Goal: Task Accomplishment & Management: Manage account settings

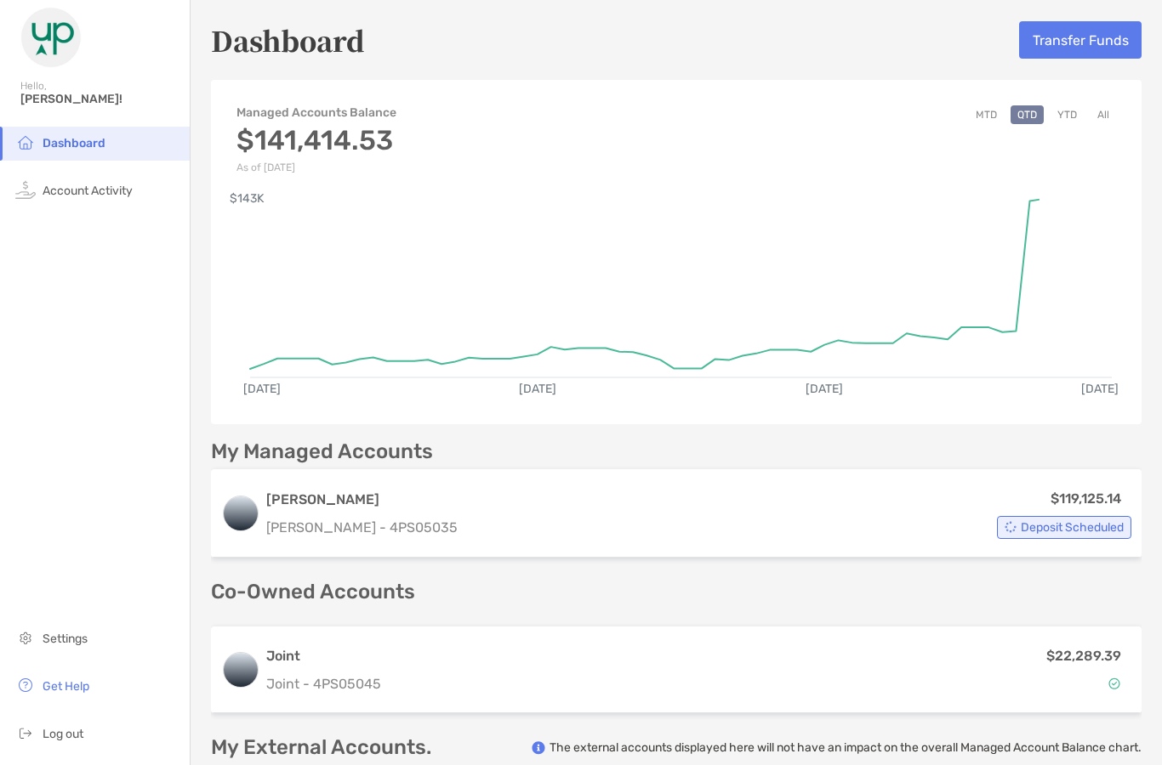
click at [828, 42] on div "Dashboard Transfer Funds" at bounding box center [676, 39] width 930 height 39
click at [1083, 43] on button "Transfer Funds" at bounding box center [1080, 39] width 122 height 37
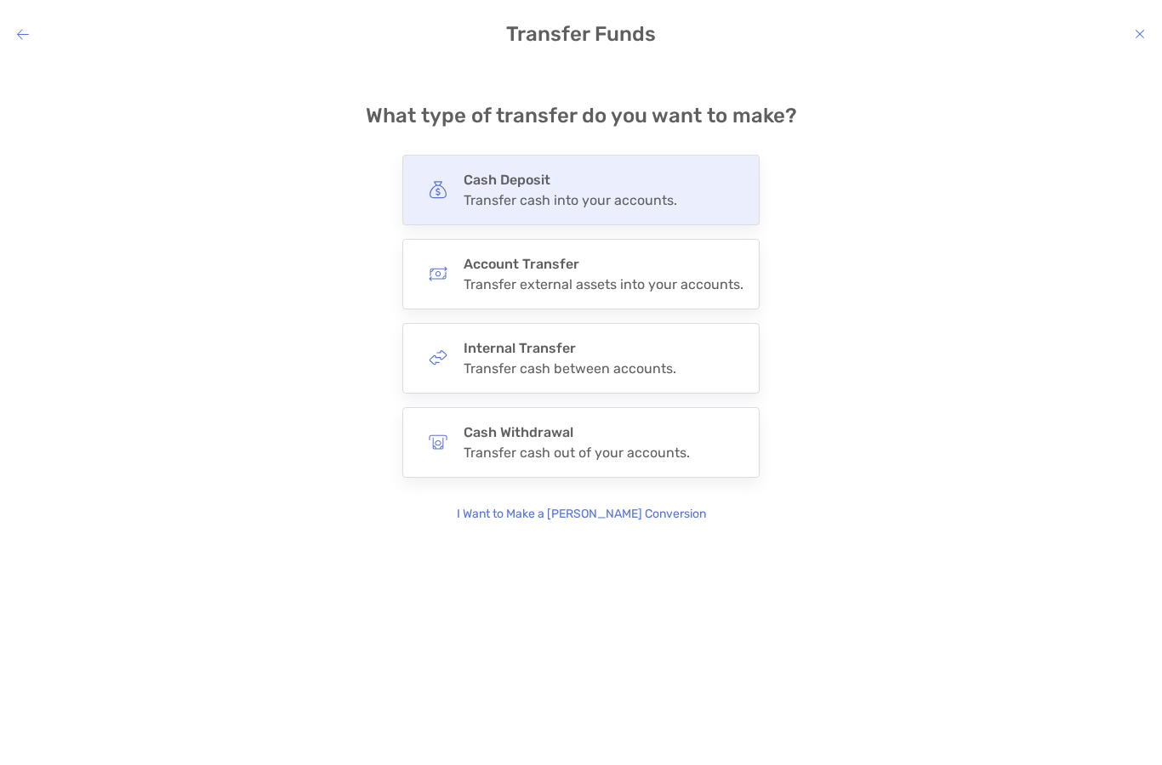
click at [570, 192] on div "Transfer cash into your accounts." at bounding box center [570, 200] width 213 height 16
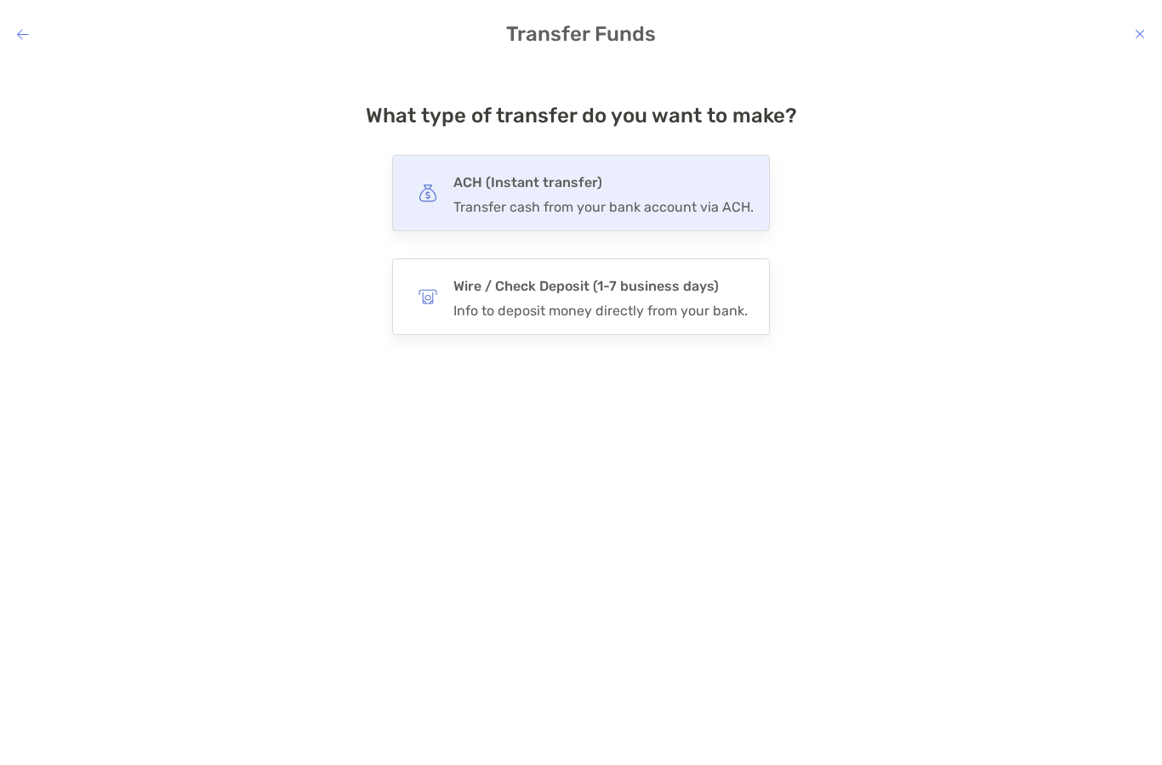
click at [536, 186] on h4 "ACH (Instant transfer)" at bounding box center [603, 183] width 300 height 24
click at [0, 0] on input "***" at bounding box center [0, 0] width 0 height 0
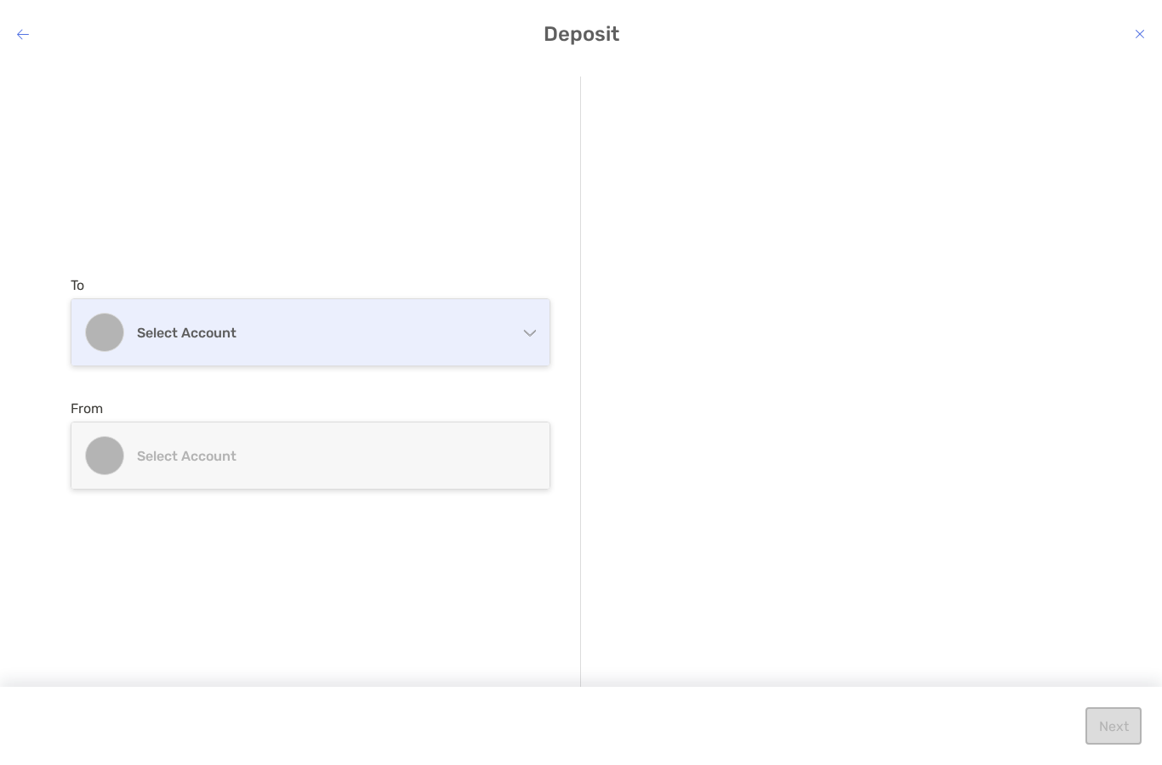
click at [311, 327] on h4 "Select account" at bounding box center [320, 333] width 367 height 16
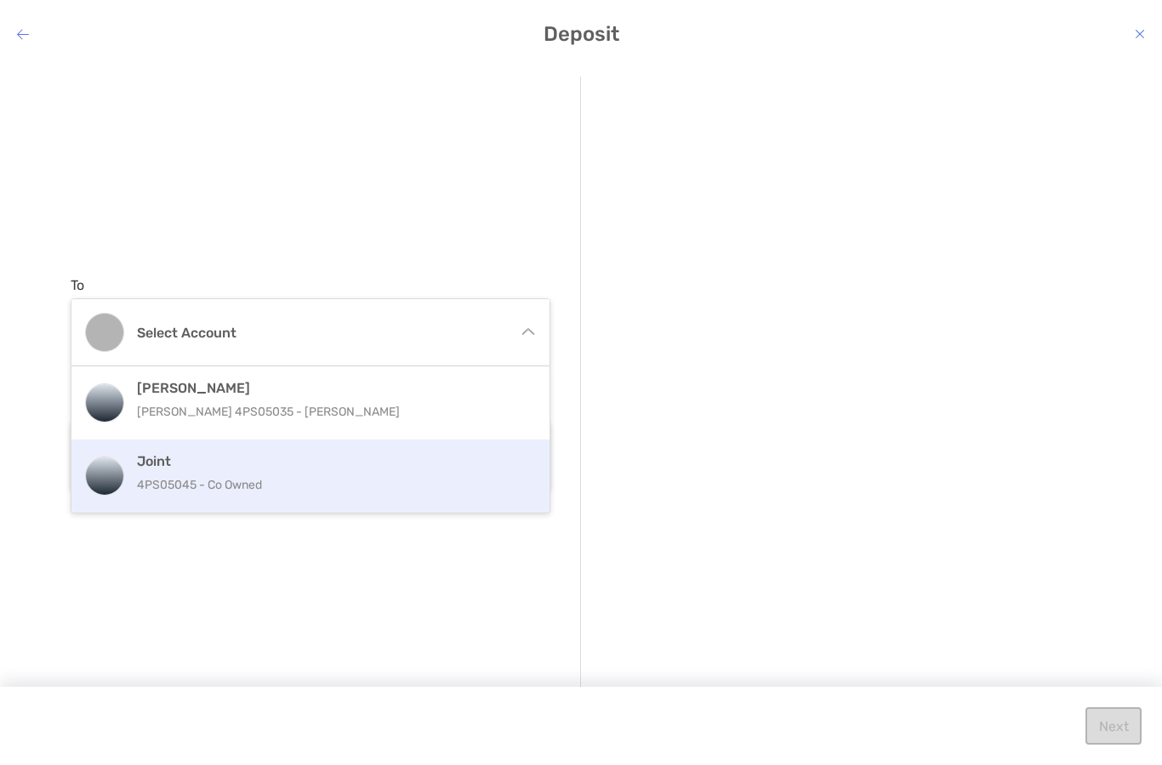
click at [212, 464] on h4 "Joint" at bounding box center [329, 461] width 384 height 16
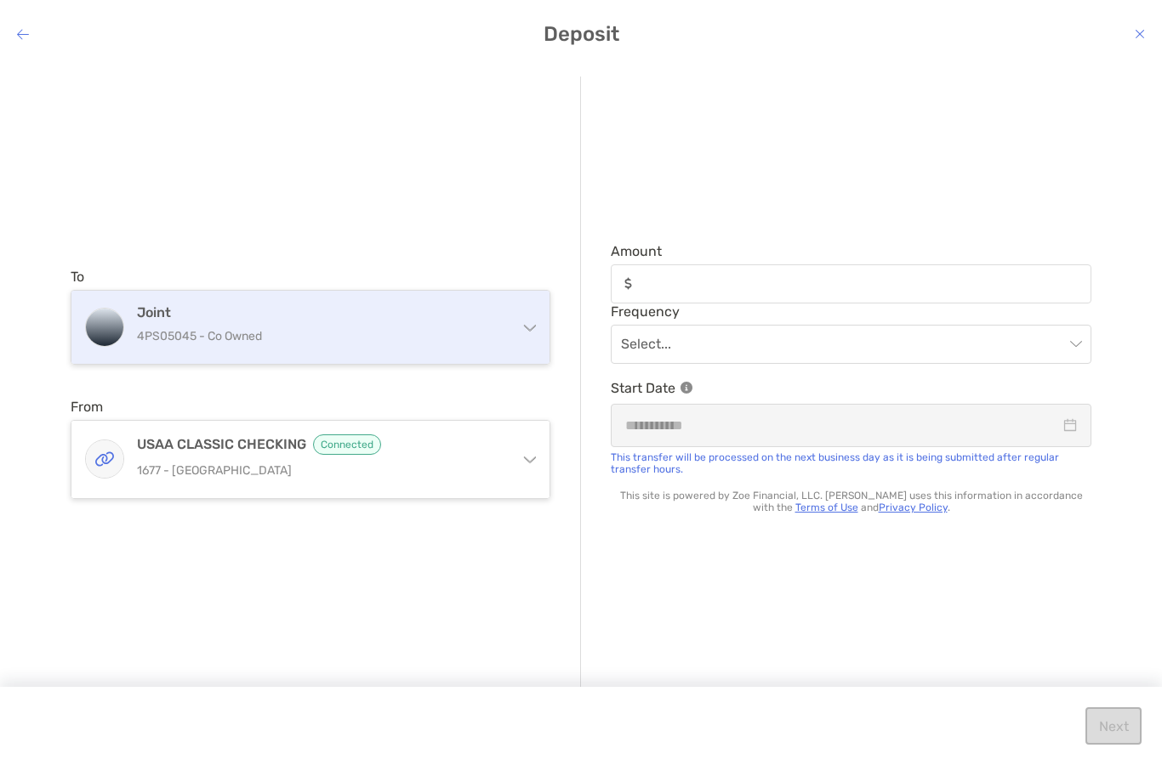
click at [368, 342] on p "4PS05045 - Co Owned" at bounding box center [320, 336] width 367 height 21
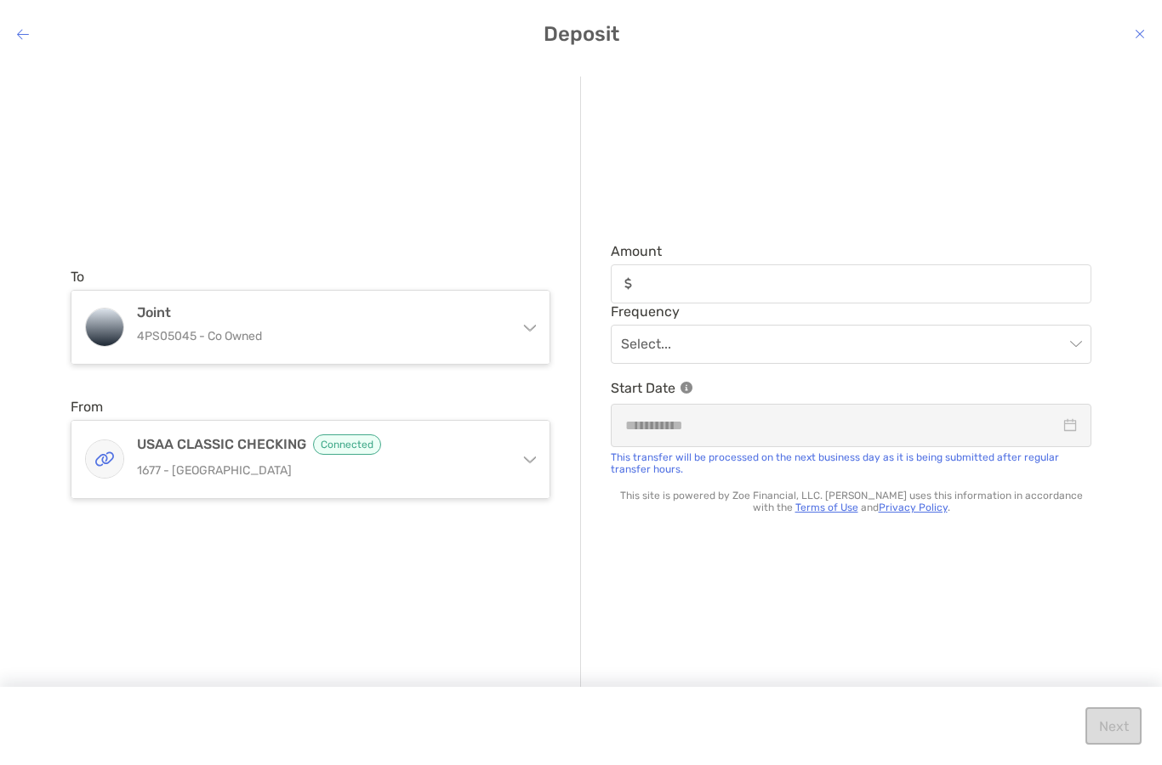
click at [353, 230] on div "To Joint 4PS05045 - Co Owned [PERSON_NAME] [PERSON_NAME] 4PS05035 - [PERSON_NAM…" at bounding box center [326, 384] width 510 height 614
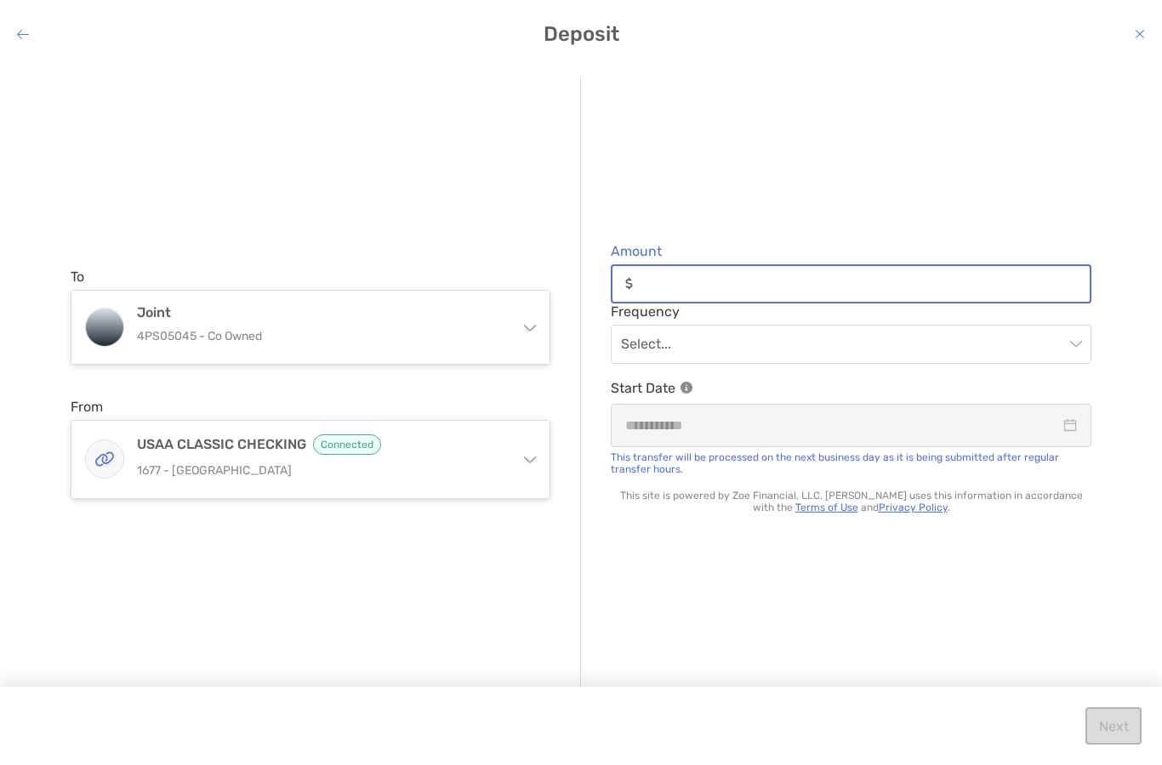
click at [724, 284] on input "Amount" at bounding box center [865, 283] width 450 height 14
type input "*****"
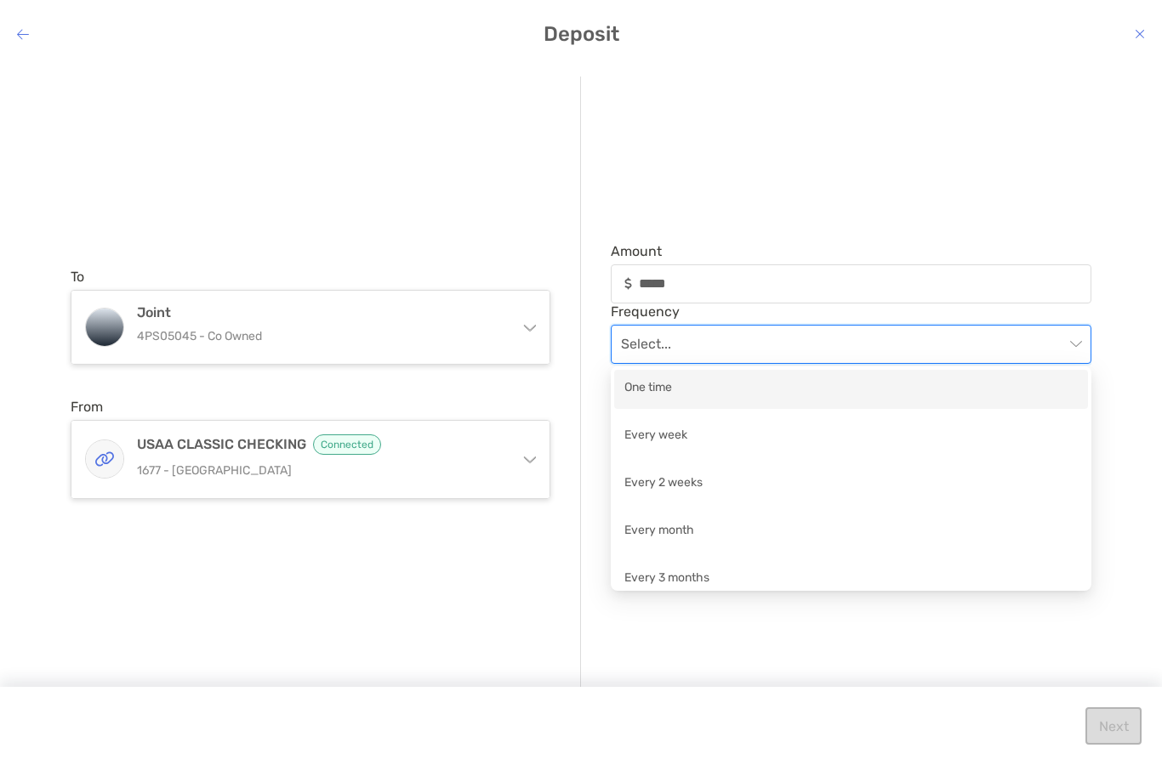
click at [774, 344] on input "modal" at bounding box center [842, 344] width 443 height 37
click at [697, 387] on div "One time" at bounding box center [850, 388] width 453 height 21
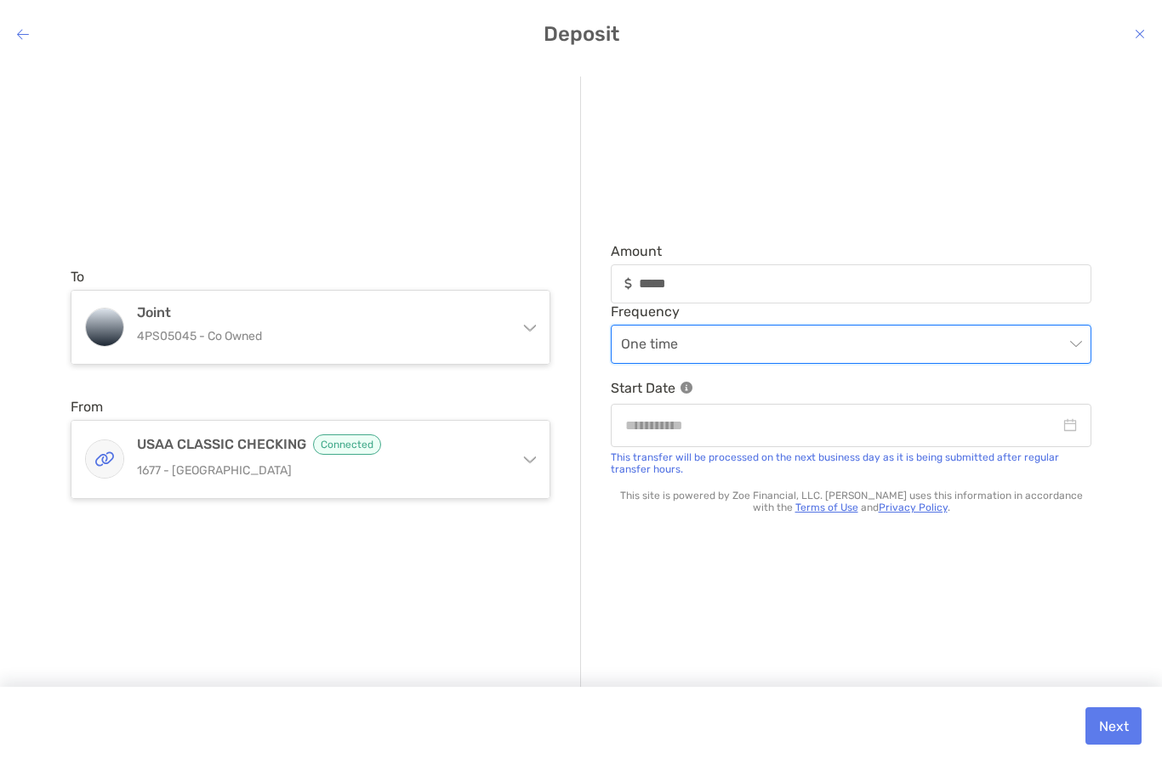
click at [1112, 729] on button "Next" at bounding box center [1113, 726] width 56 height 37
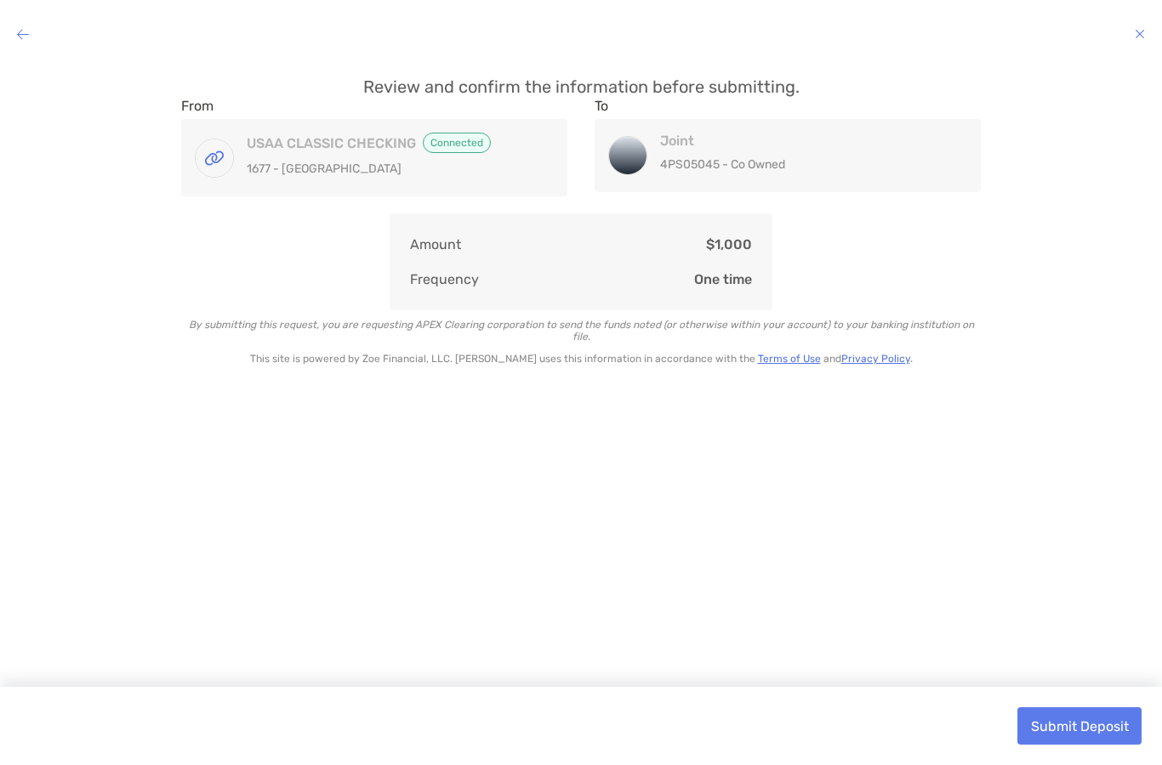
click at [0, 0] on html "Hello, [PERSON_NAME]! Dashboard Account Activity Settings Get Help Log out Dash…" at bounding box center [581, 0] width 1162 height 0
click at [1112, 729] on button "Submit Deposit" at bounding box center [1079, 726] width 124 height 37
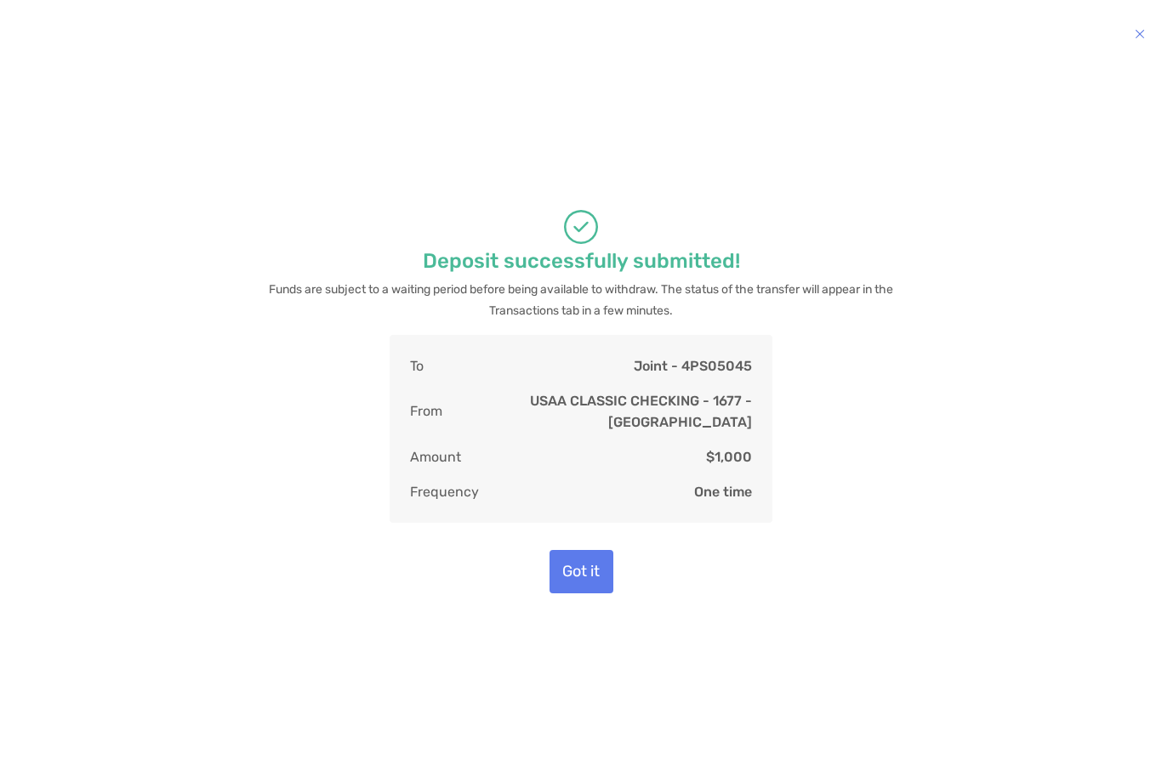
click at [597, 560] on button "Got it" at bounding box center [581, 571] width 64 height 43
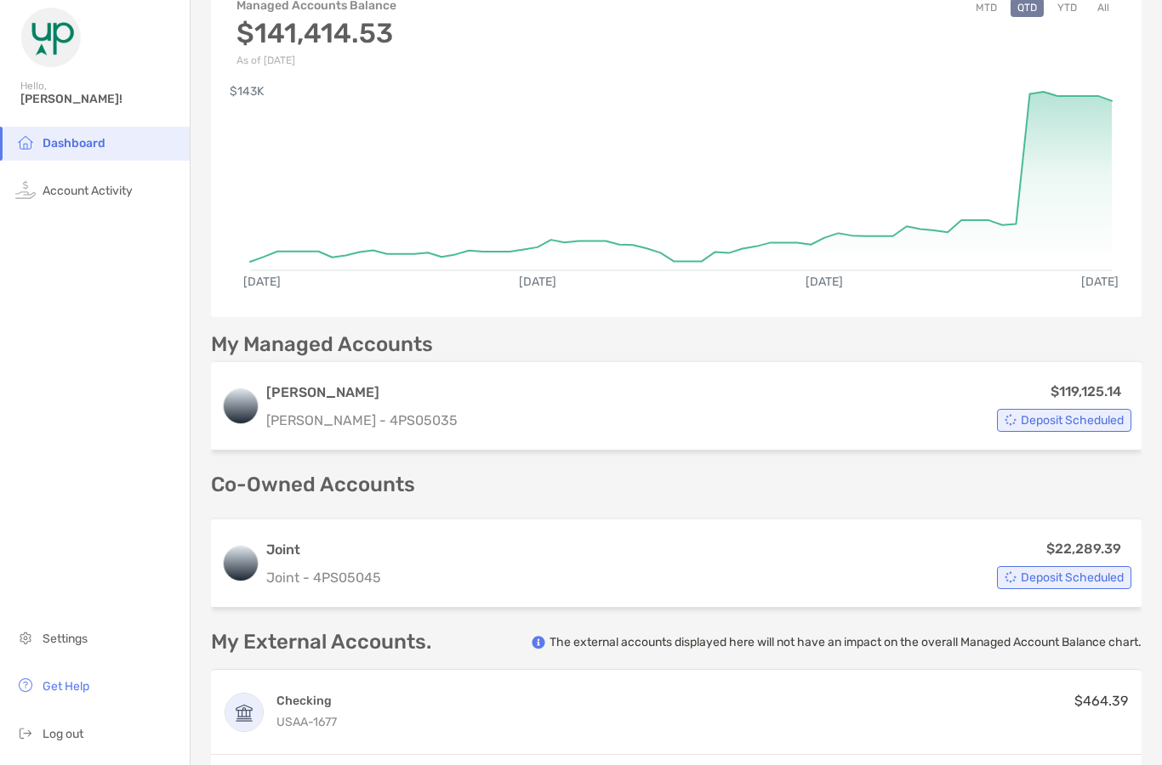
scroll to position [111, 0]
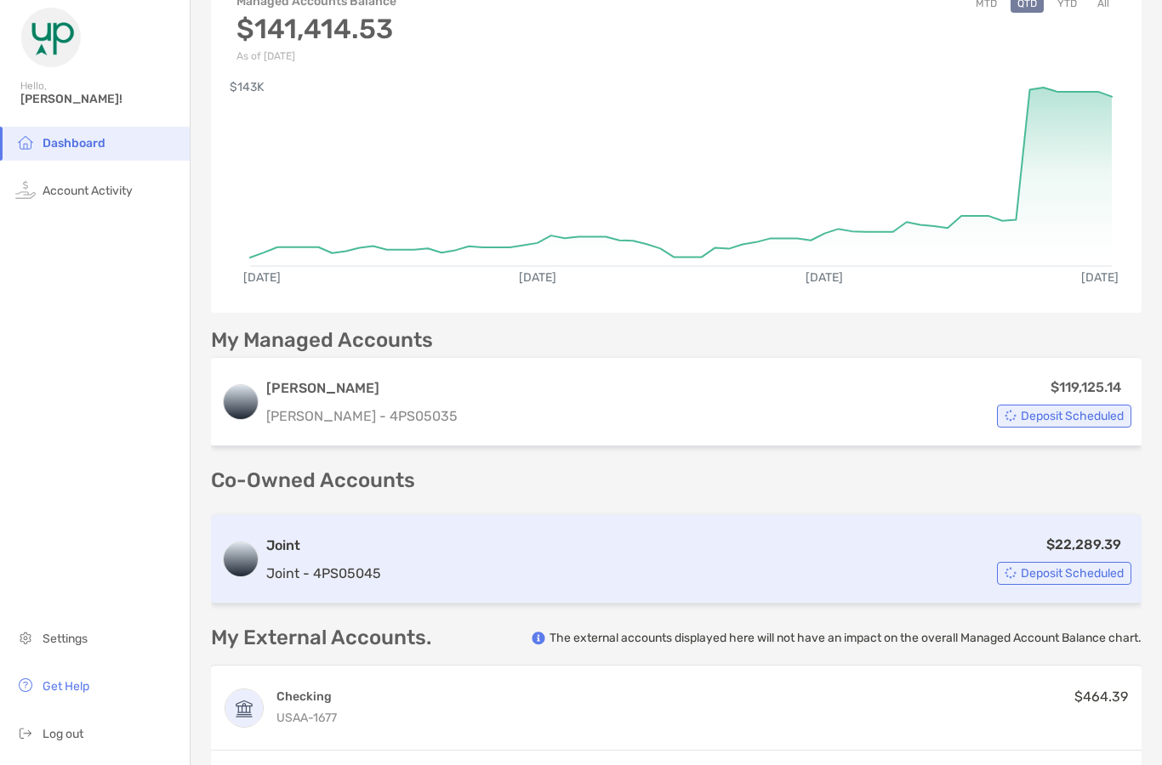
click at [455, 555] on div "$22,289.39 Deposit Scheduled" at bounding box center [759, 559] width 743 height 51
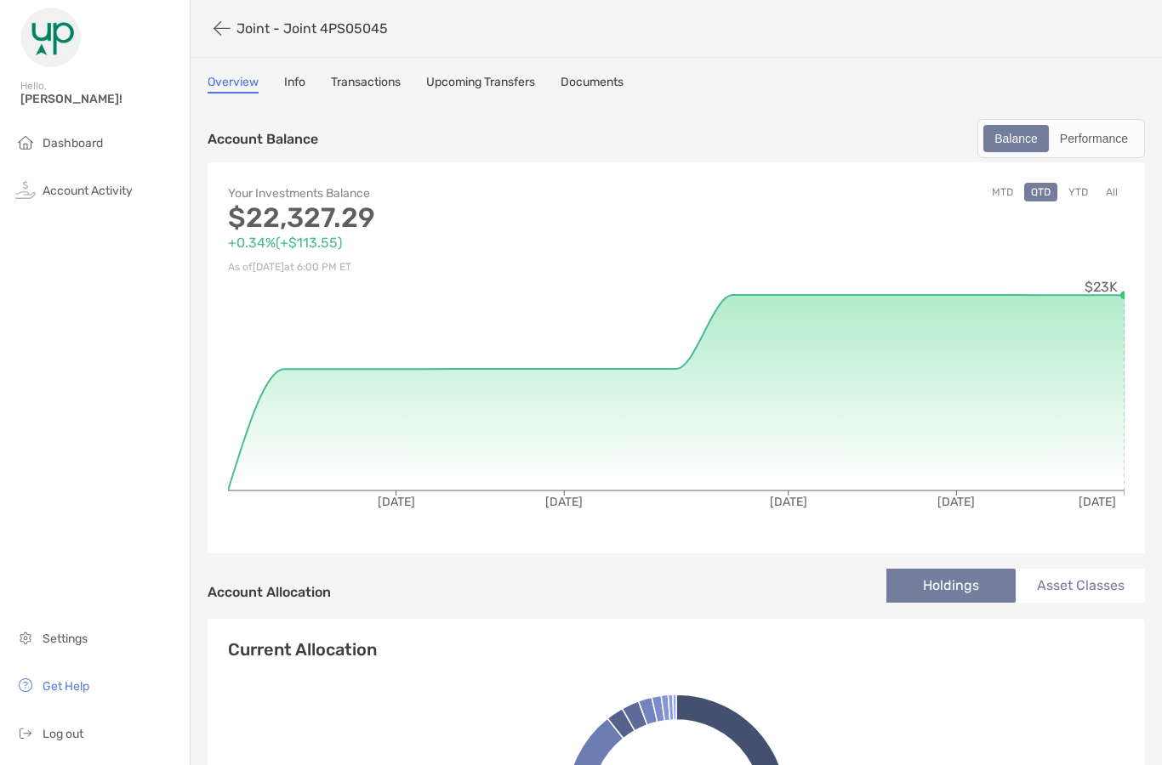
click at [376, 84] on link "Transactions" at bounding box center [366, 84] width 70 height 19
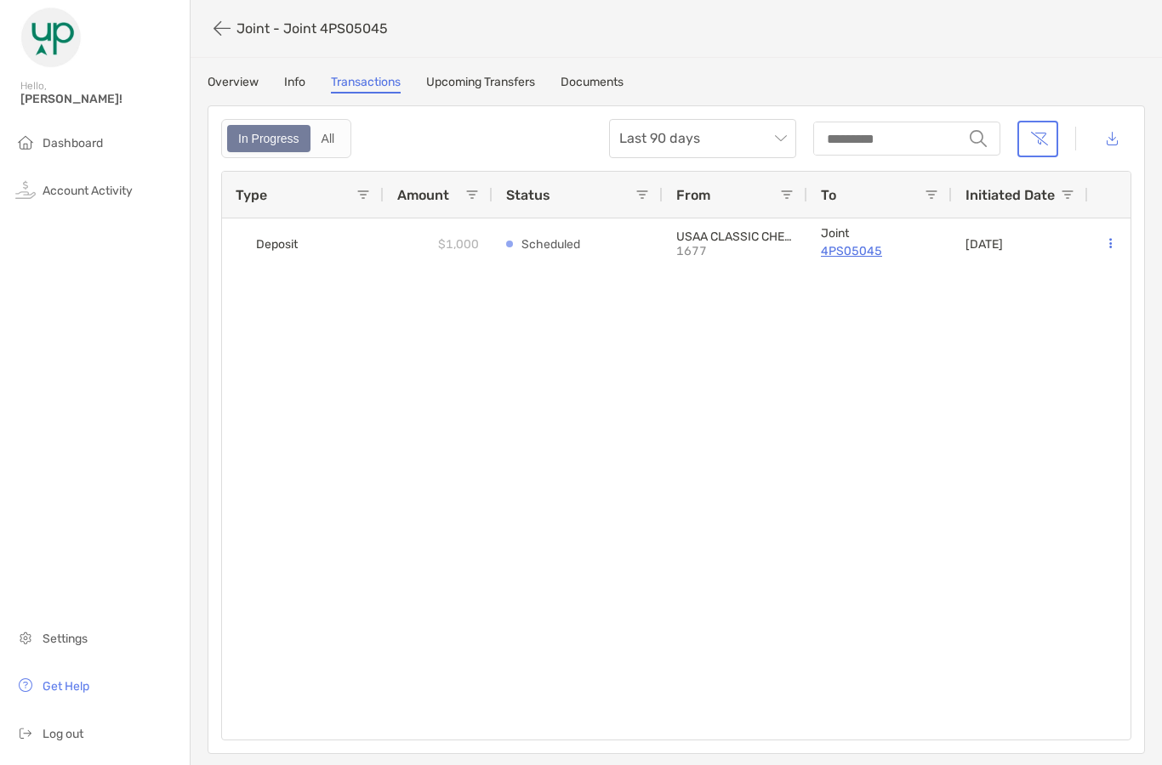
click at [462, 88] on link "Upcoming Transfers" at bounding box center [480, 84] width 109 height 19
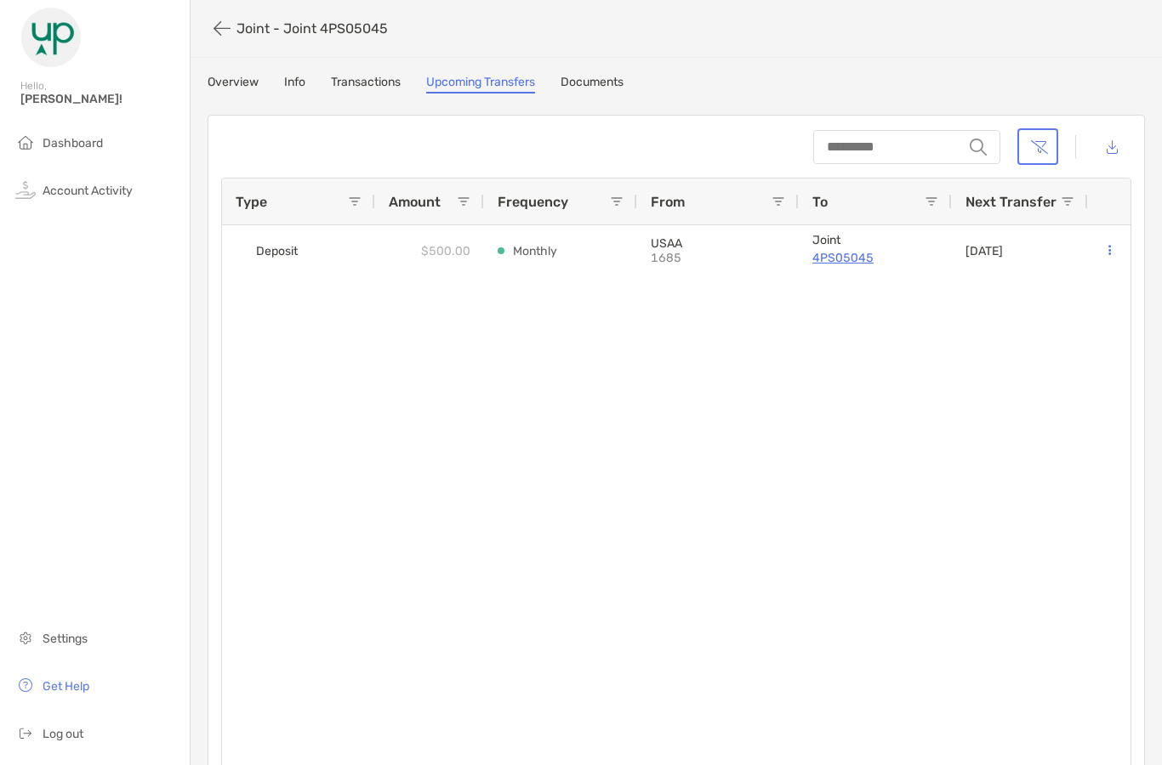
click at [215, 31] on icon "button" at bounding box center [221, 29] width 17 height 20
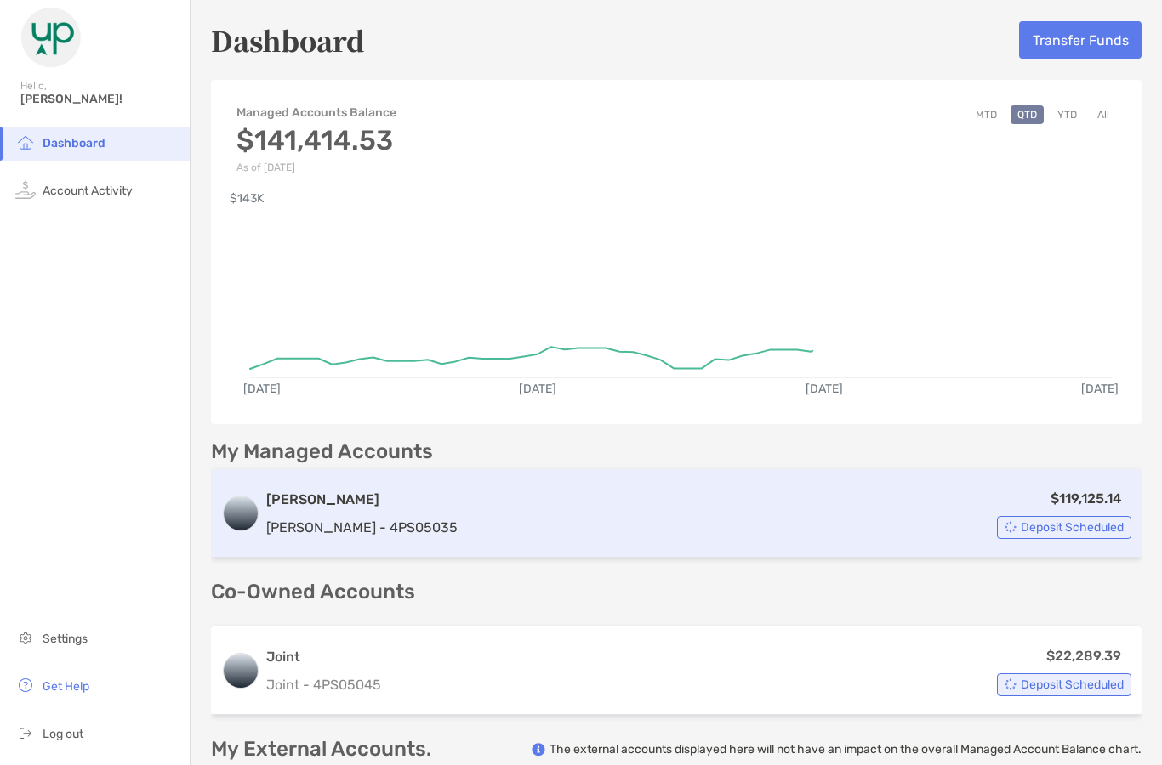
click at [495, 523] on div "$119,125.14 Deposit Scheduled" at bounding box center [797, 513] width 667 height 51
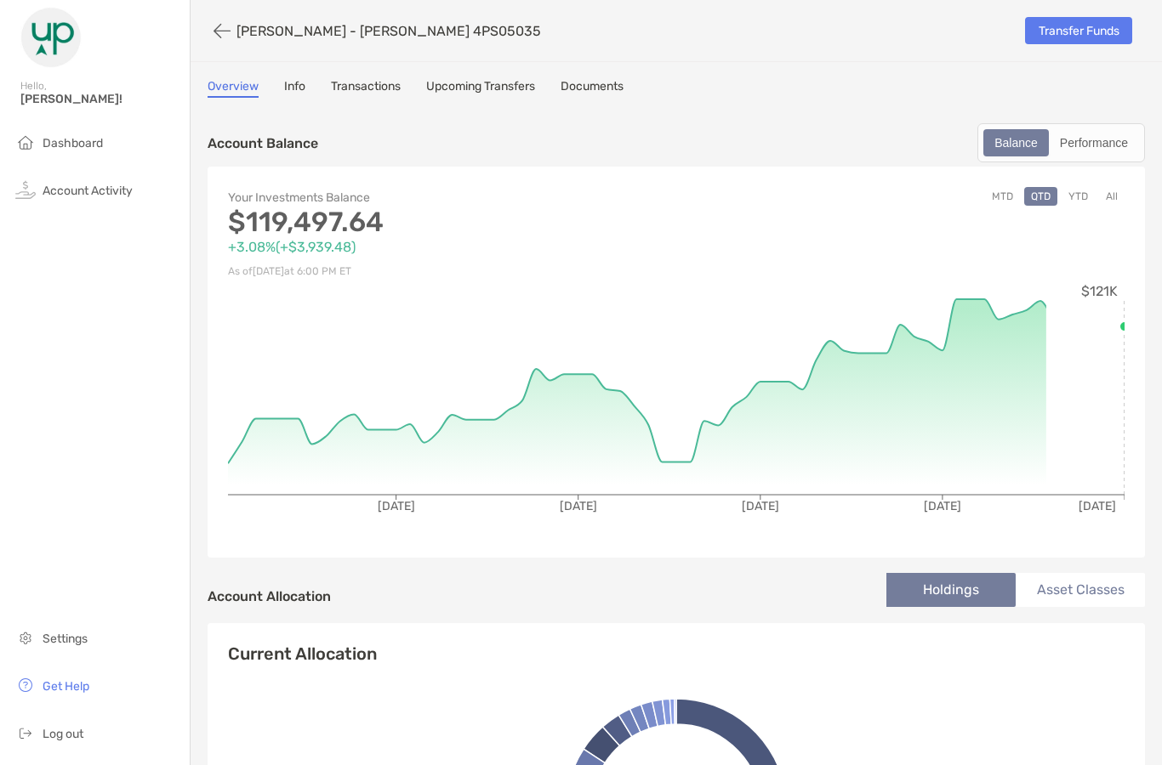
click at [470, 96] on link "Upcoming Transfers" at bounding box center [480, 88] width 109 height 19
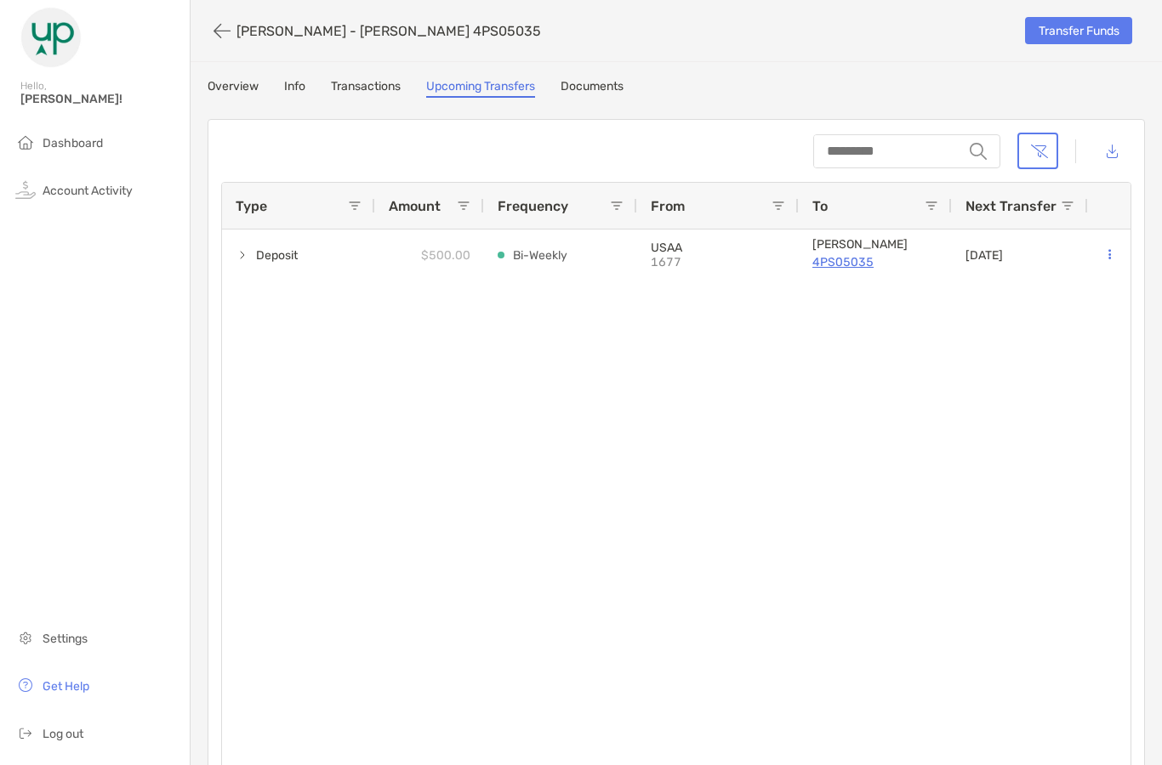
click at [243, 90] on link "Overview" at bounding box center [233, 88] width 51 height 19
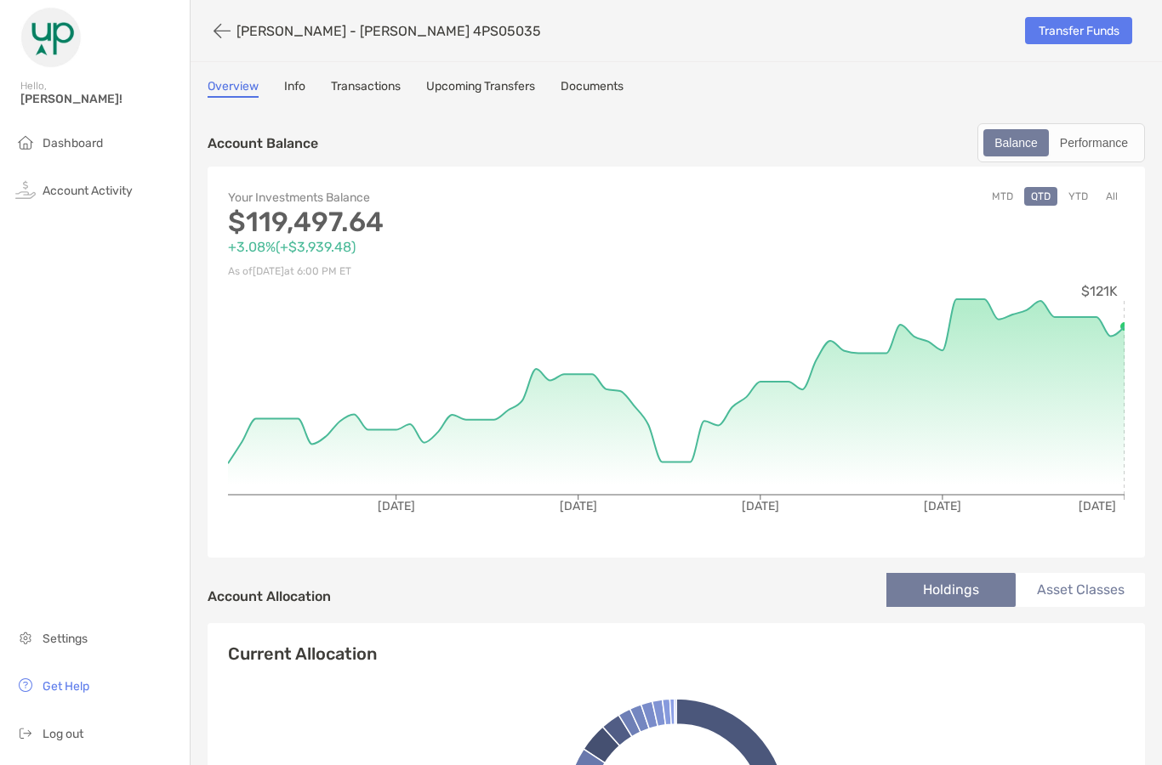
click at [299, 88] on link "Info" at bounding box center [294, 88] width 21 height 19
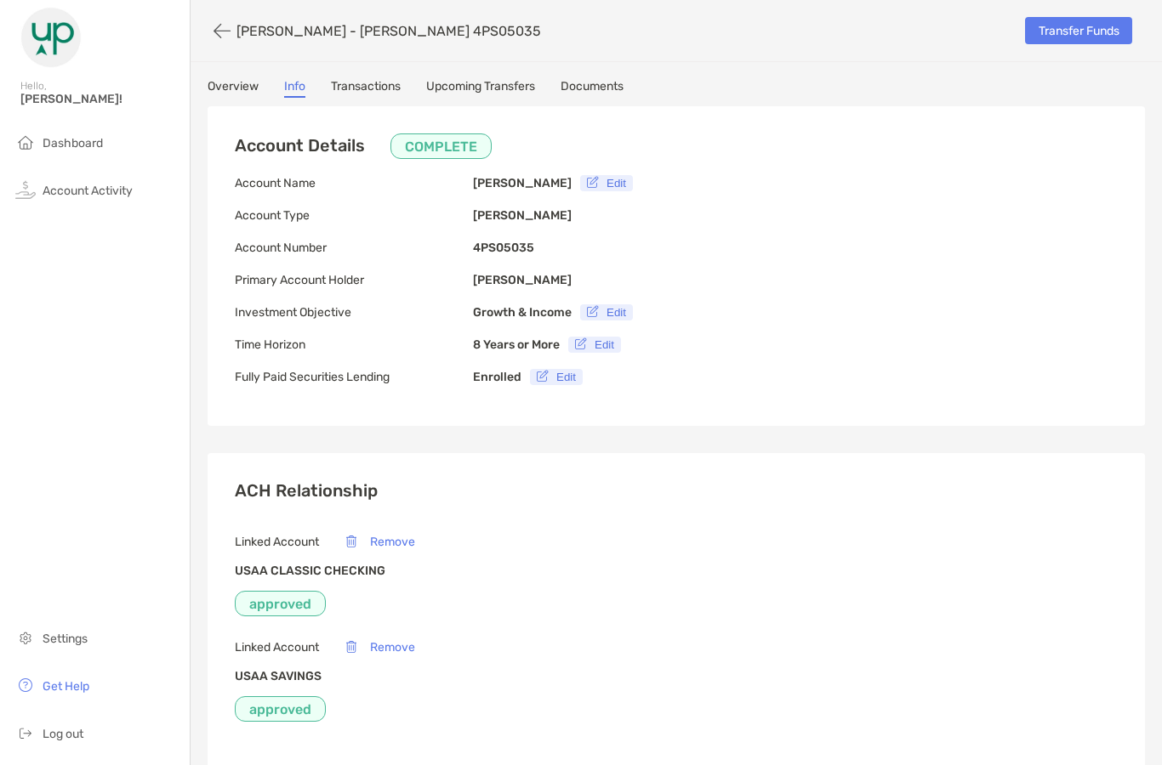
click at [367, 85] on link "Transactions" at bounding box center [366, 88] width 70 height 19
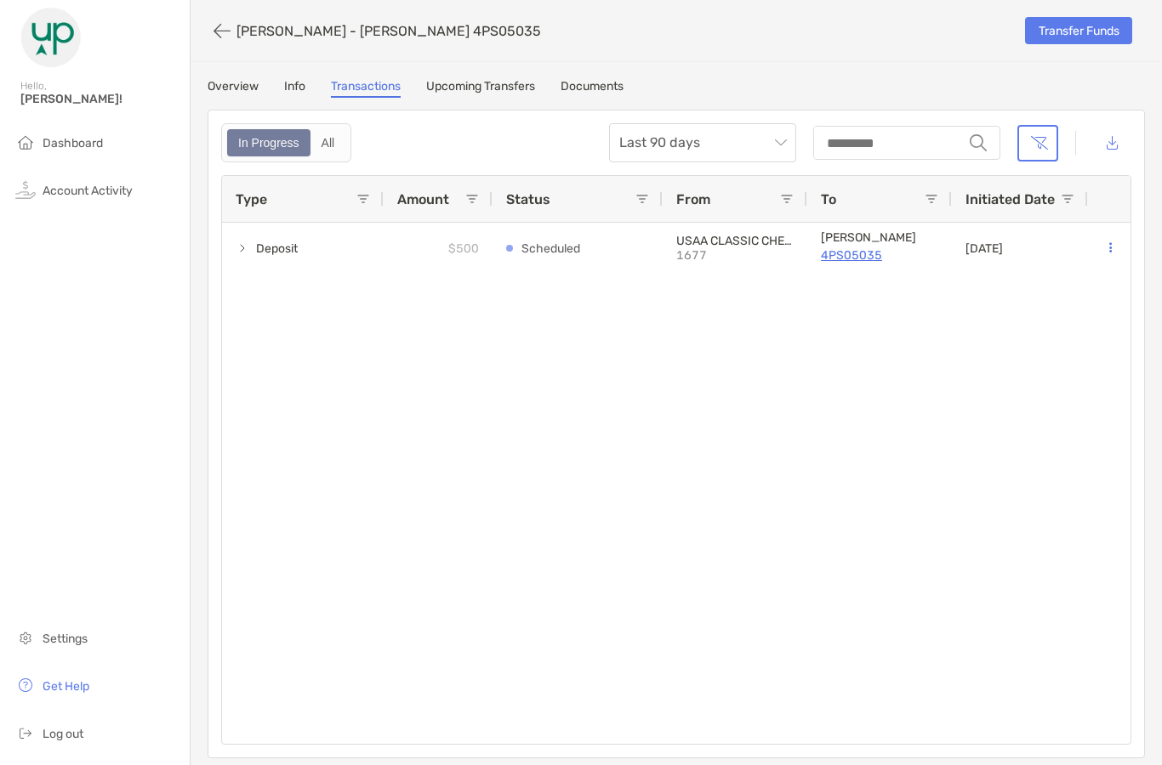
click at [600, 105] on div "Overview Info Transactions Upcoming Transfers Documents In Progress All Last 90…" at bounding box center [676, 419] width 971 height 680
click at [607, 94] on link "Documents" at bounding box center [591, 88] width 63 height 19
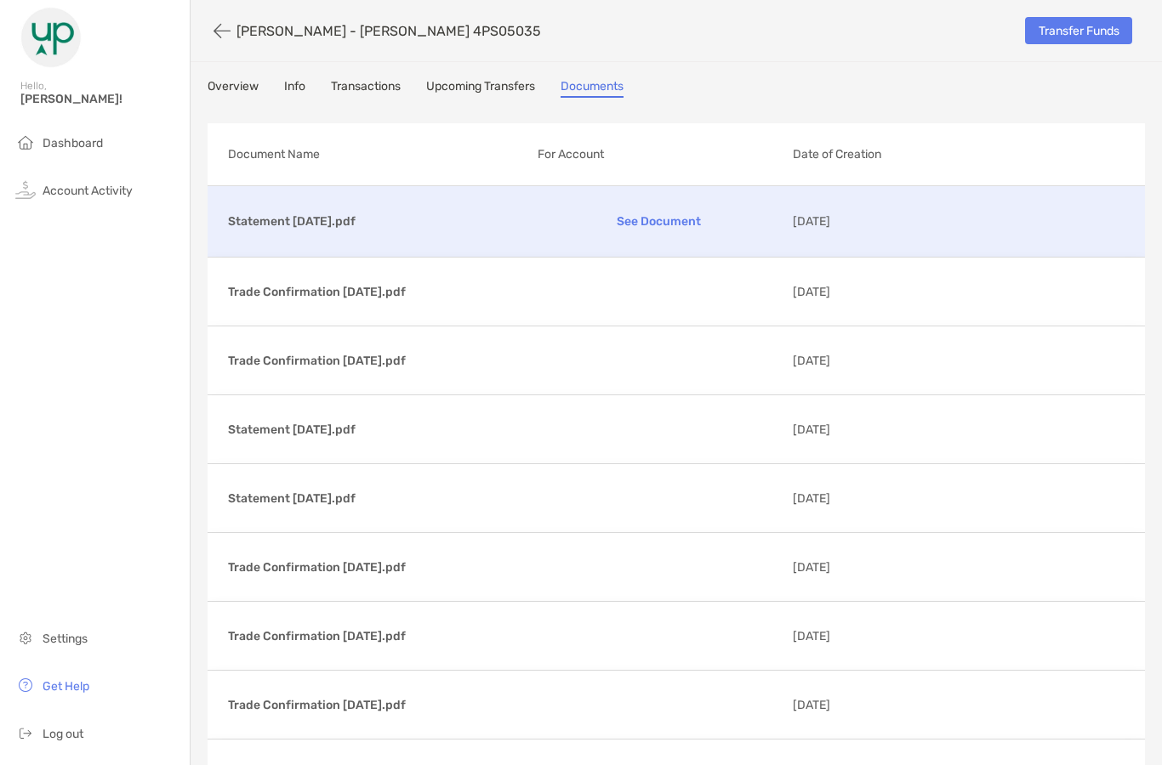
click at [663, 224] on p "See Document" at bounding box center [659, 222] width 242 height 30
